Goal: Information Seeking & Learning: Learn about a topic

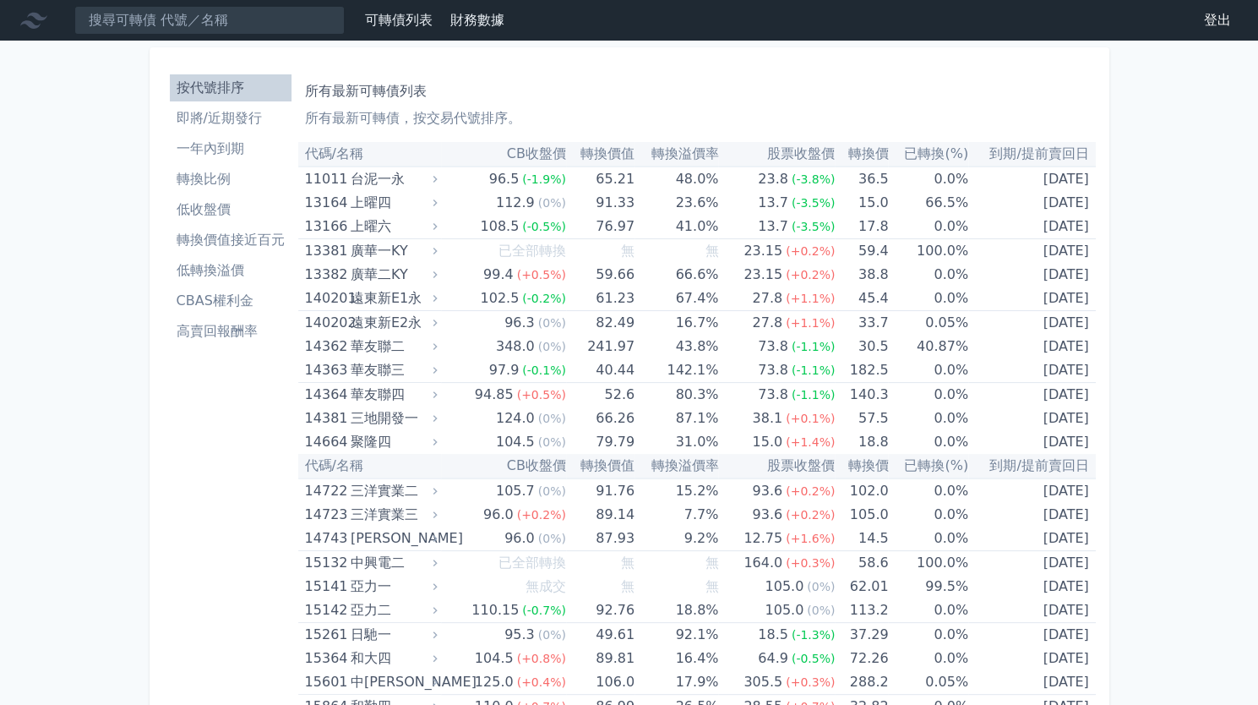
click at [228, 205] on li "低收盤價" at bounding box center [231, 209] width 122 height 20
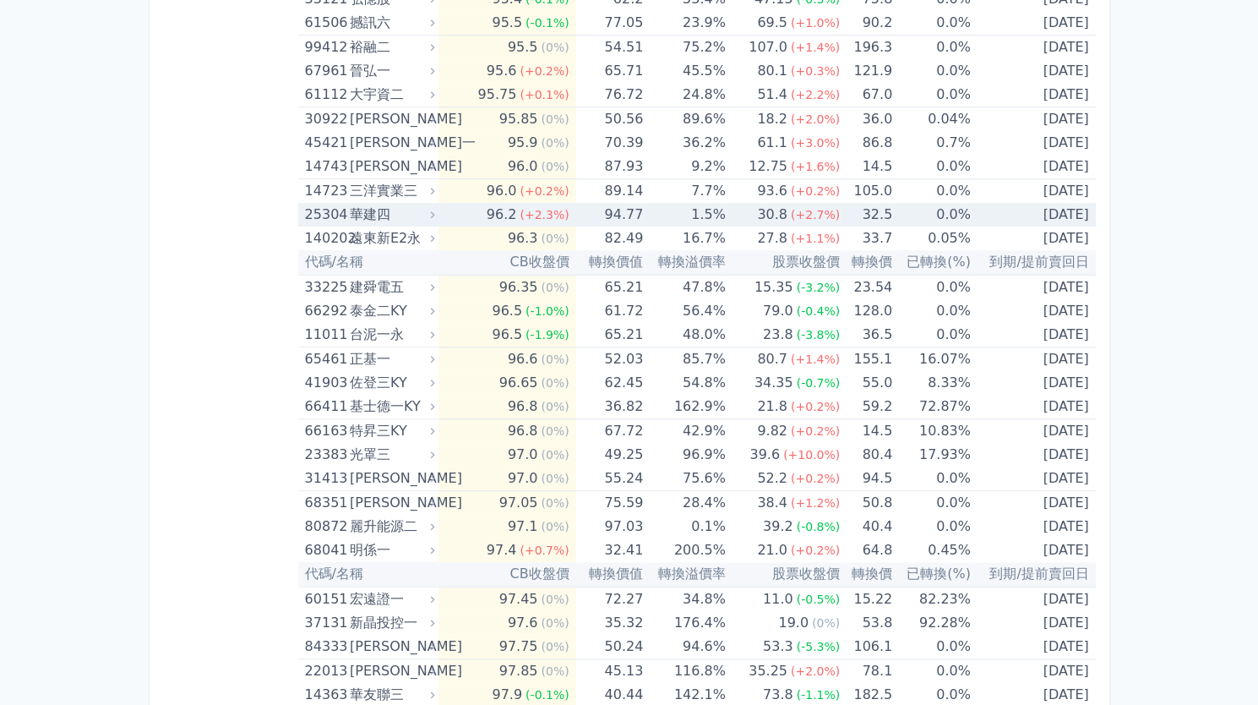
scroll to position [830, 0]
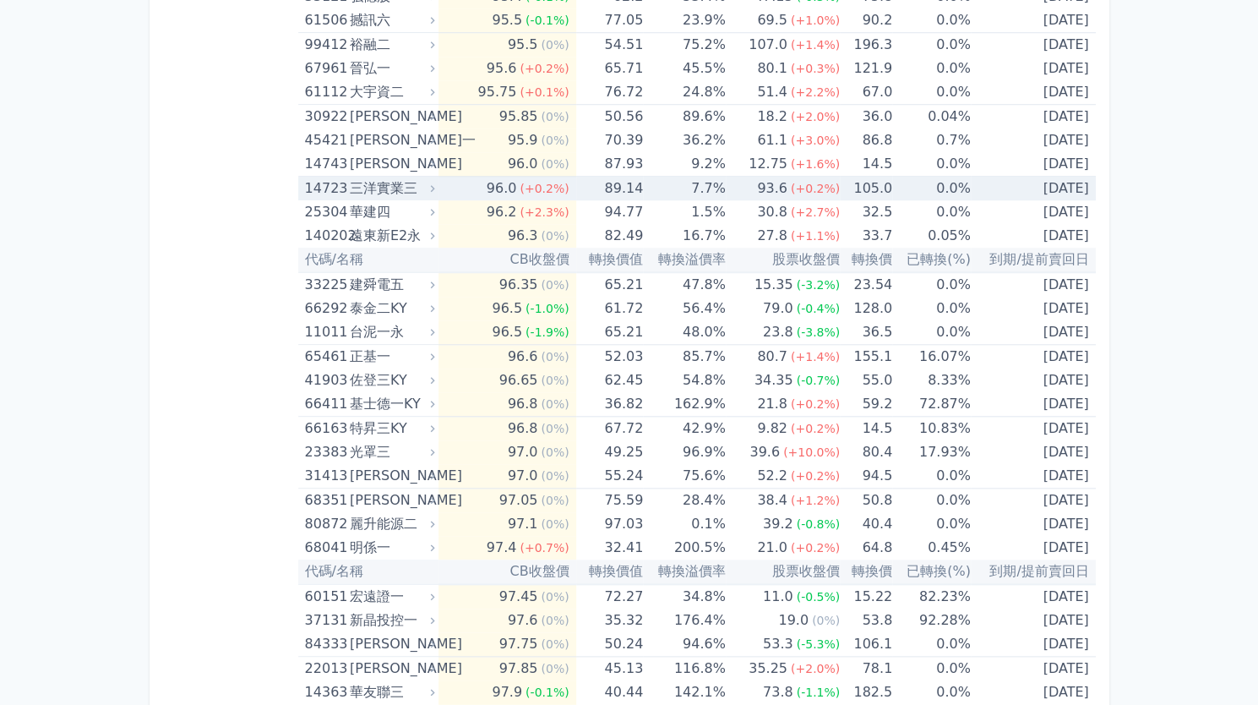
click at [706, 182] on td "7.7%" at bounding box center [684, 189] width 82 height 25
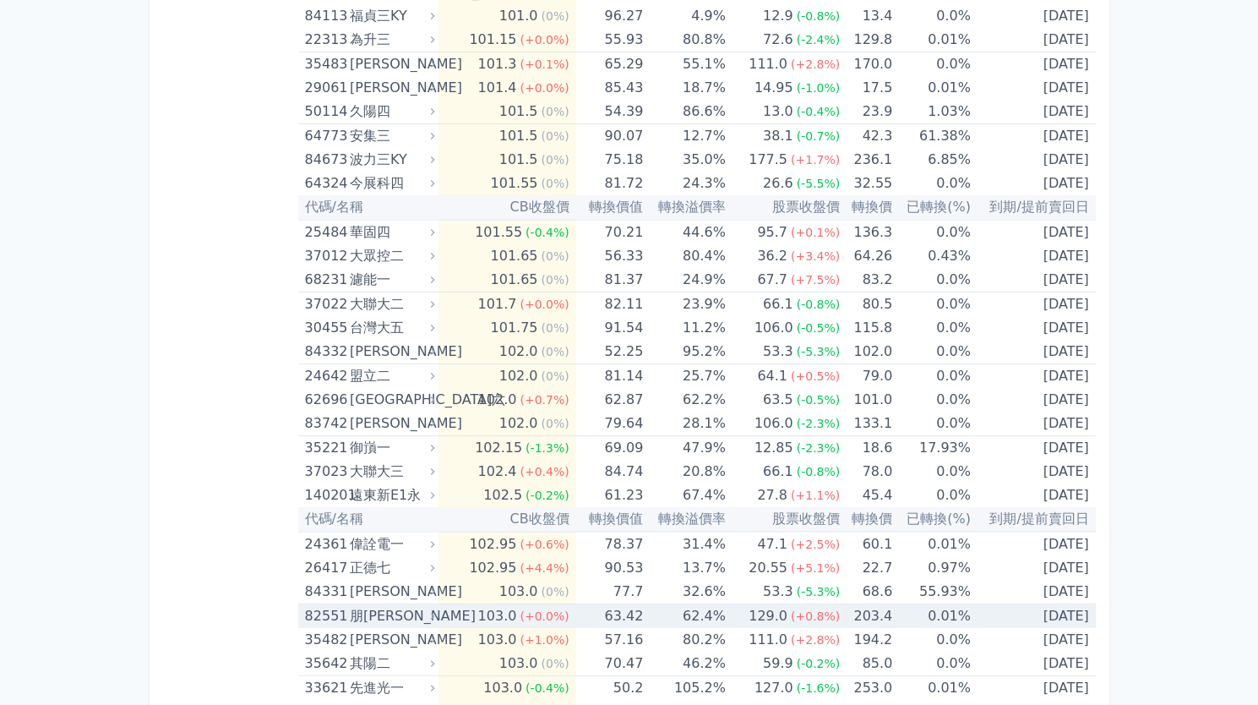
scroll to position [3612, 0]
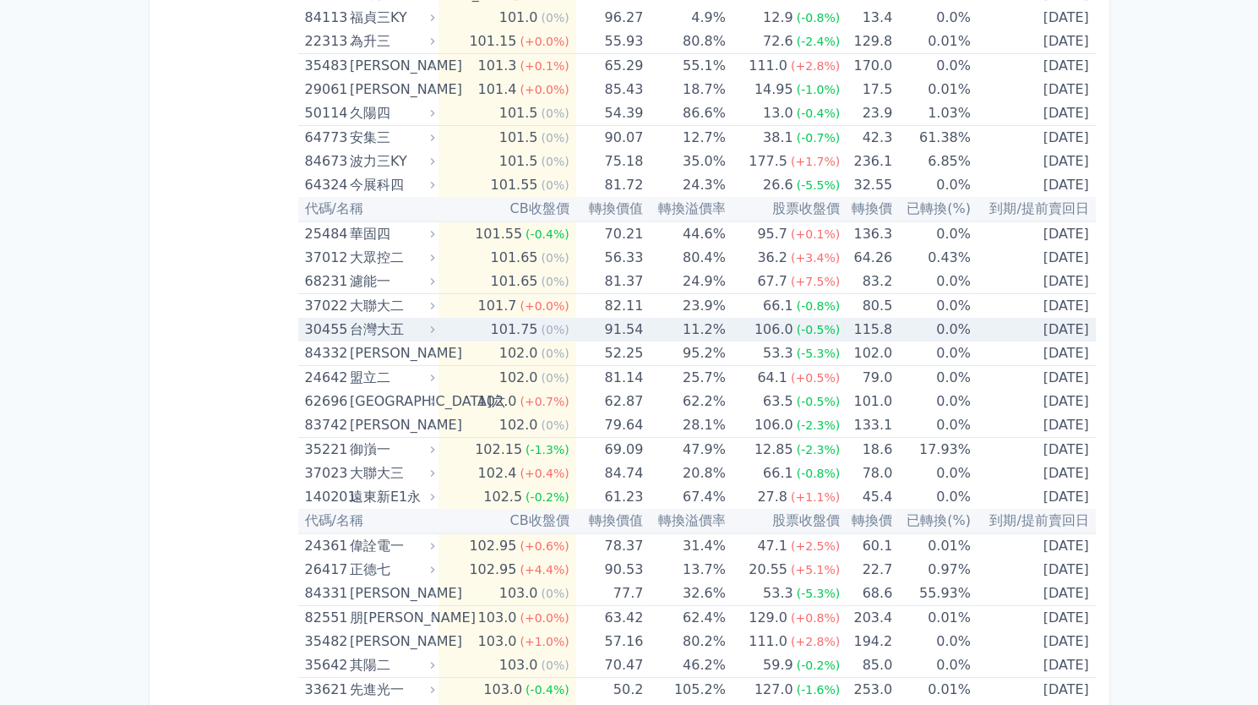
click at [477, 329] on td "101.75 (0%)" at bounding box center [508, 330] width 138 height 24
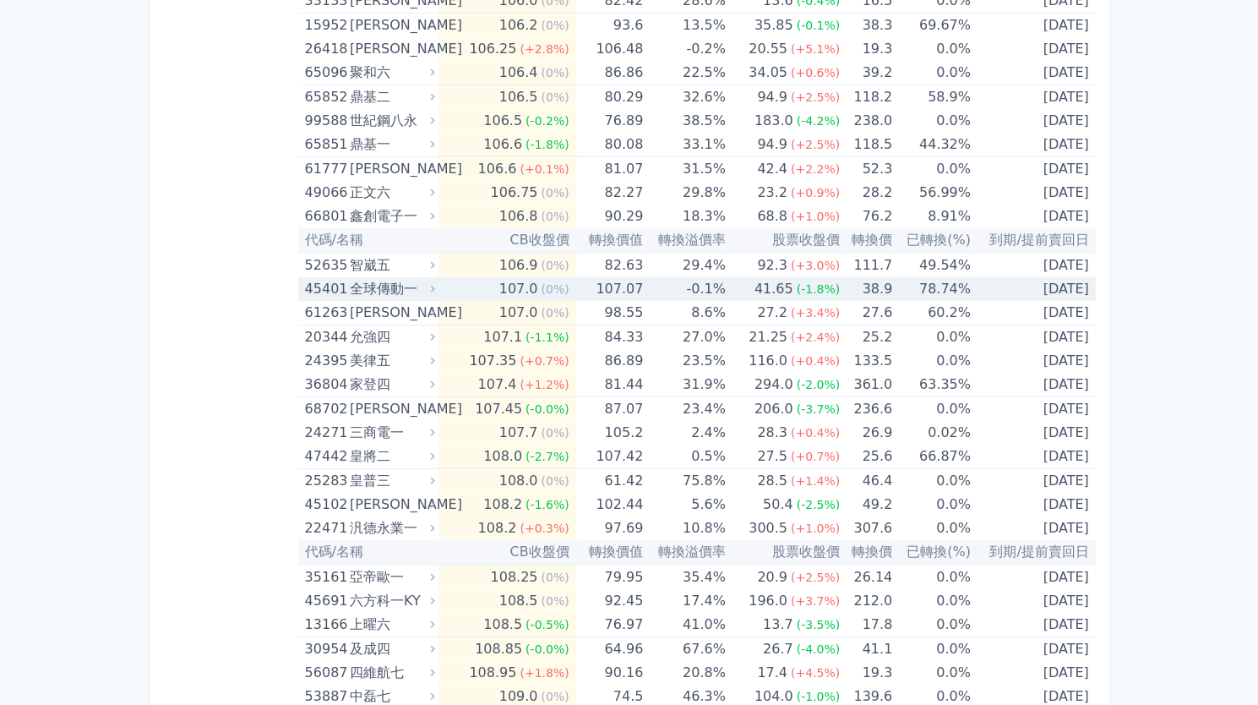
scroll to position [6003, 0]
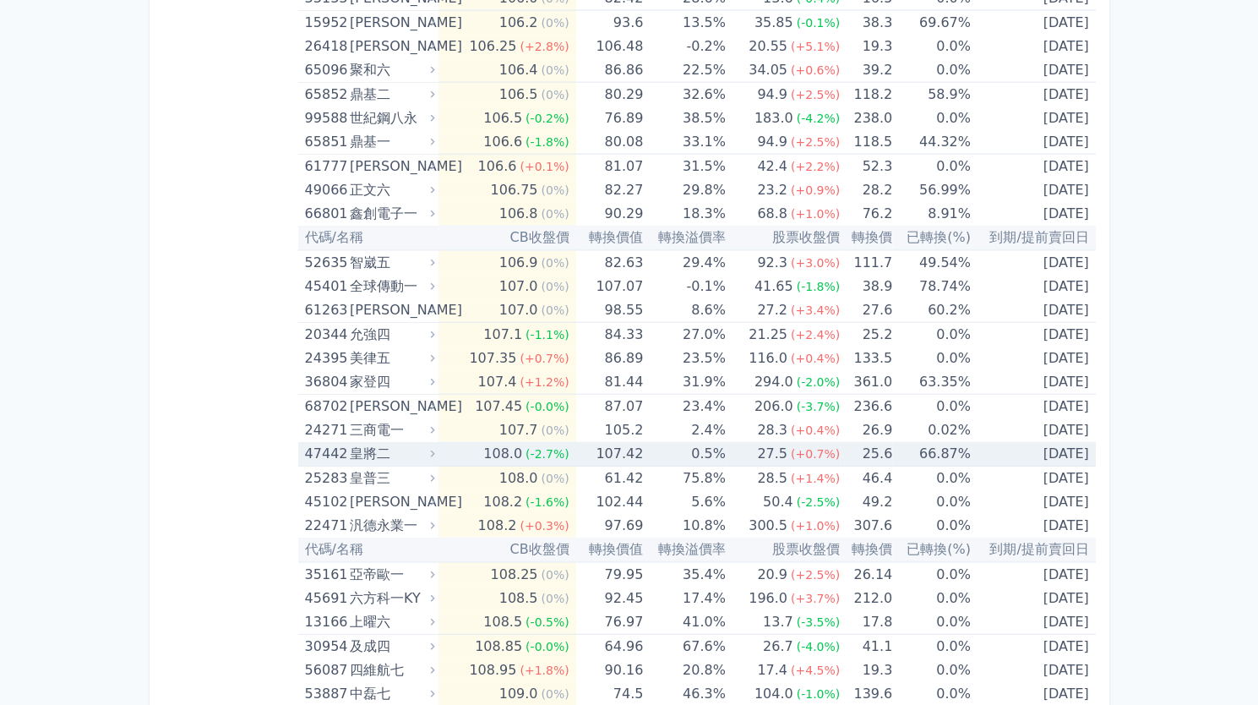
click at [608, 442] on td "107.42" at bounding box center [610, 454] width 68 height 25
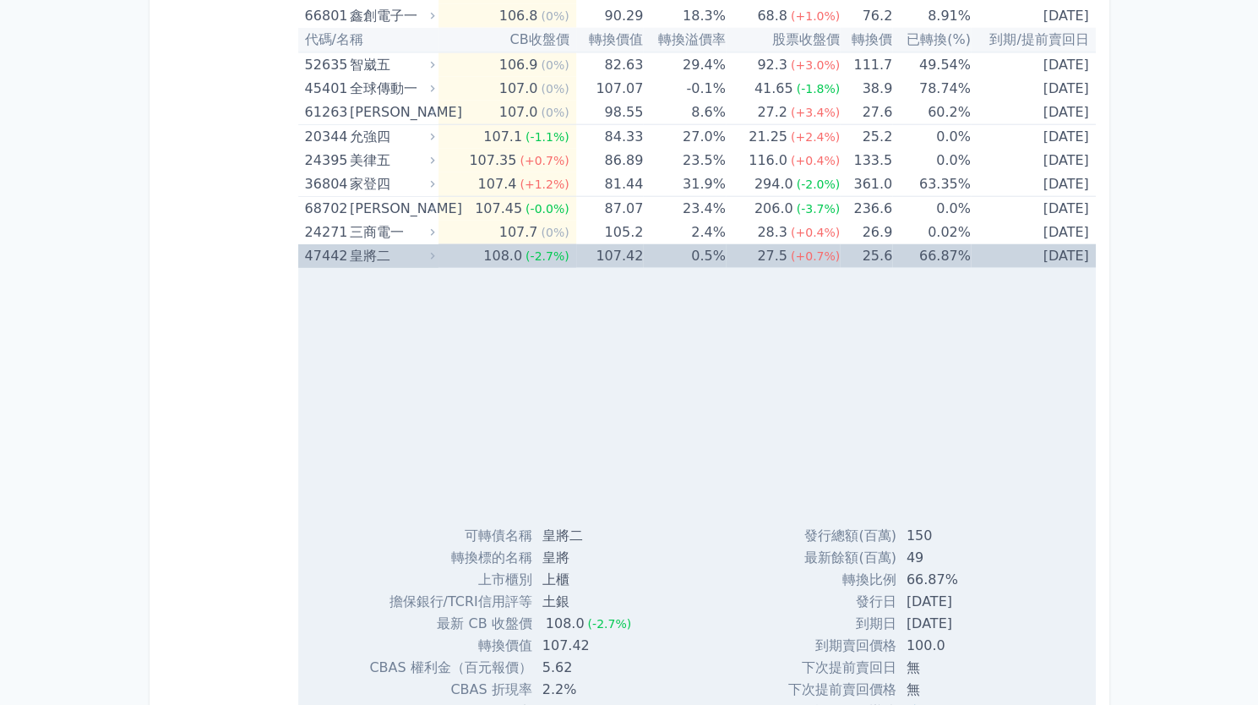
scroll to position [6213, 0]
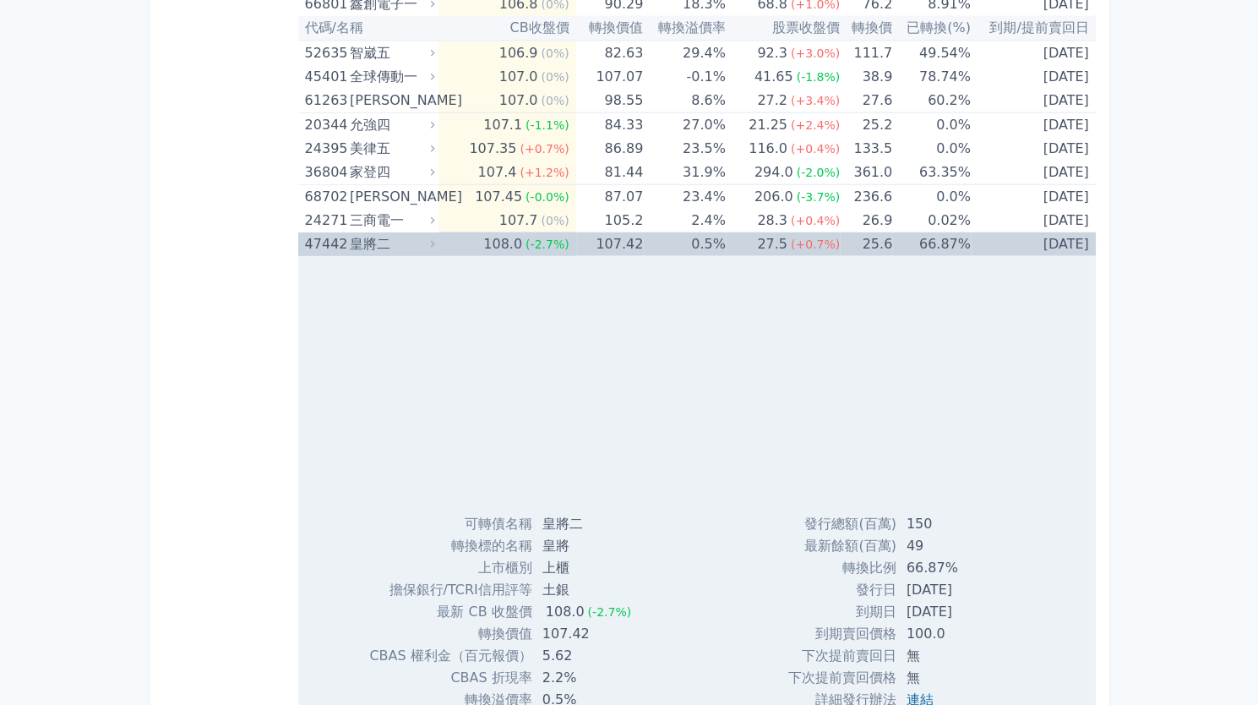
click at [371, 236] on div "皇將二" at bounding box center [391, 244] width 82 height 24
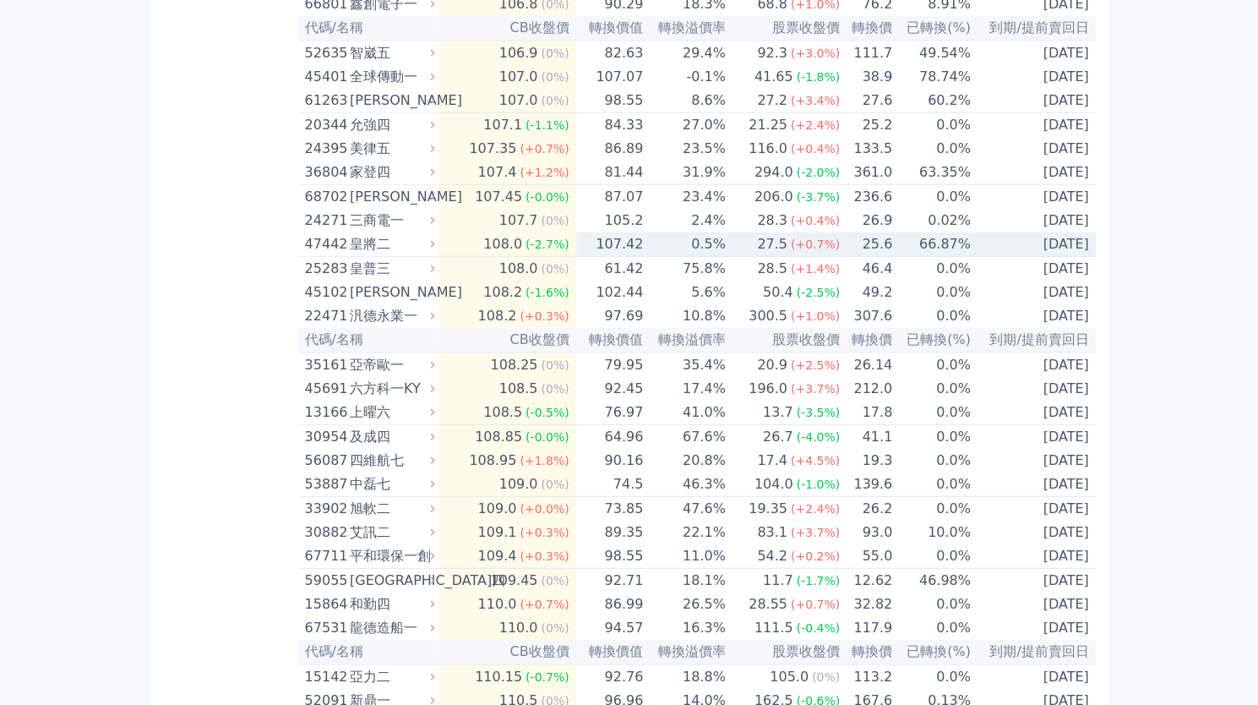
click at [371, 236] on div "皇將二" at bounding box center [391, 244] width 82 height 24
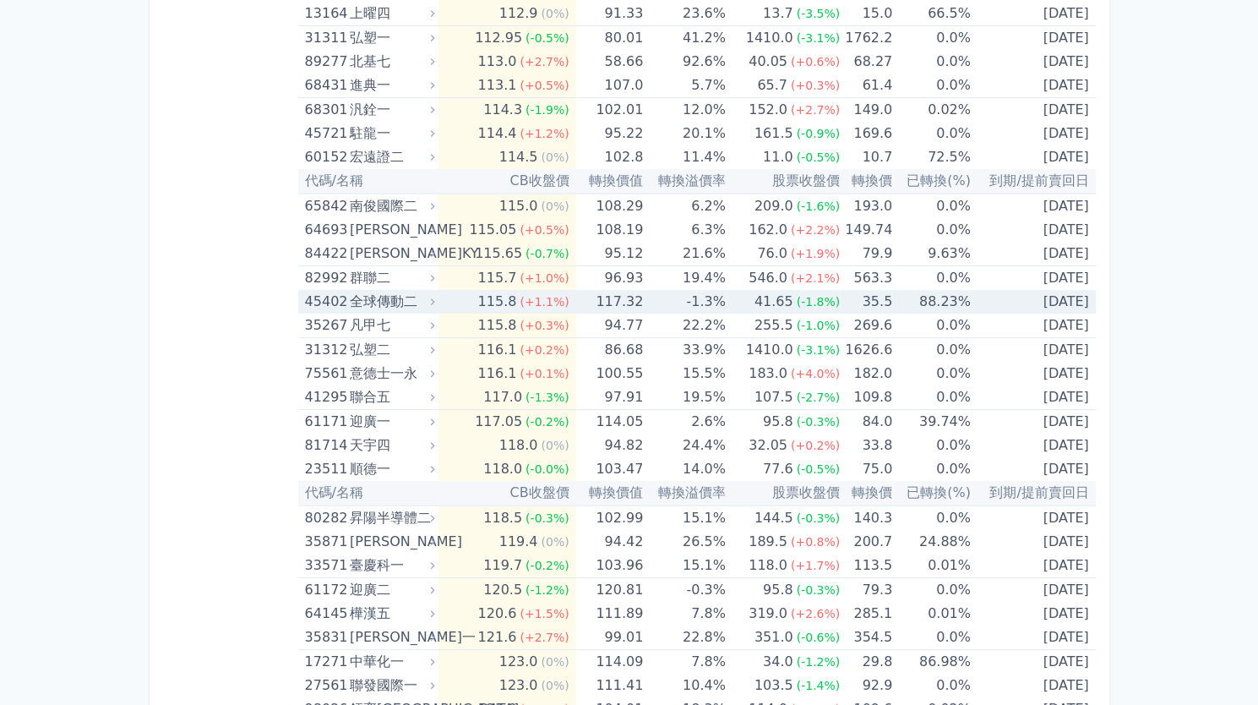
scroll to position [7857, 0]
click at [695, 289] on td "-1.3%" at bounding box center [684, 301] width 82 height 24
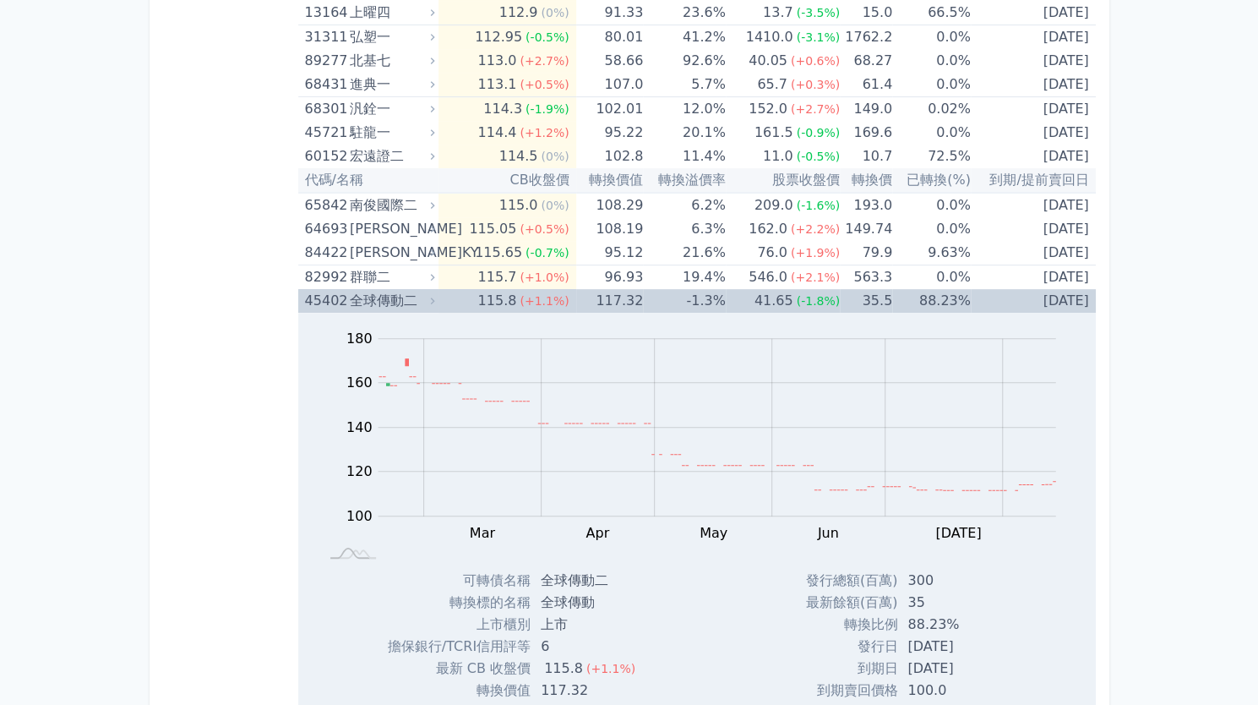
click at [695, 289] on td "-1.3%" at bounding box center [684, 301] width 82 height 24
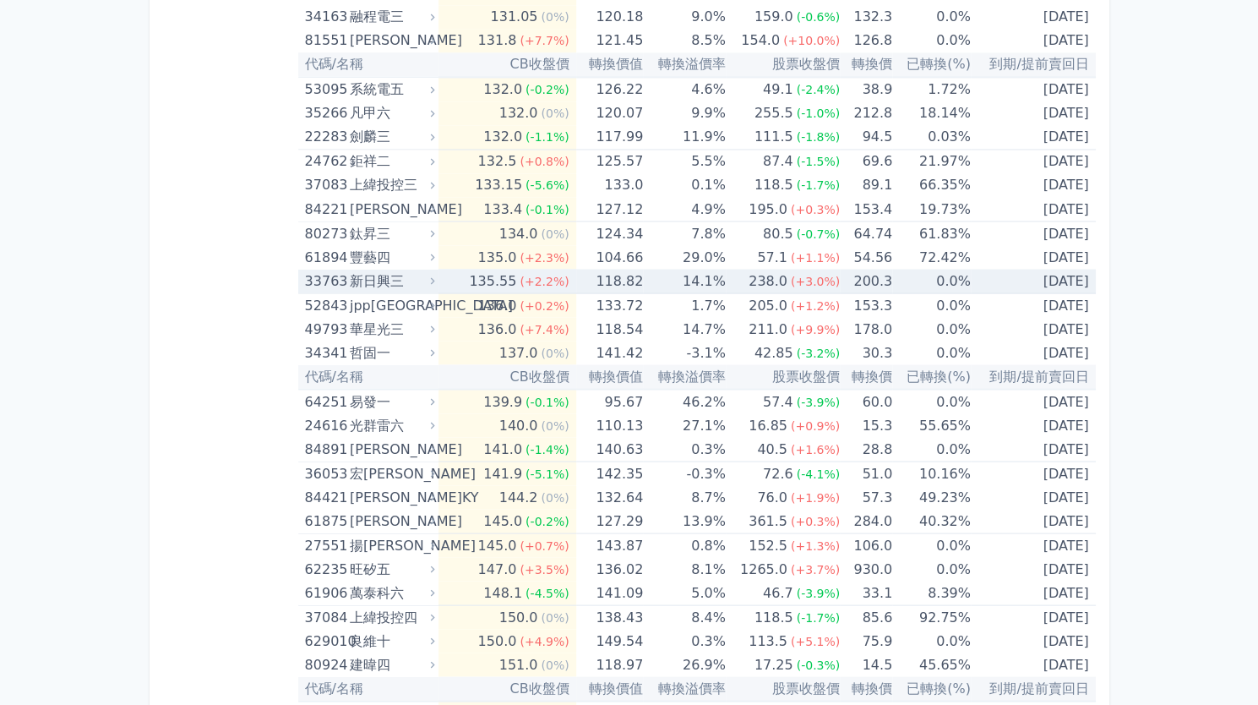
scroll to position [9221, 0]
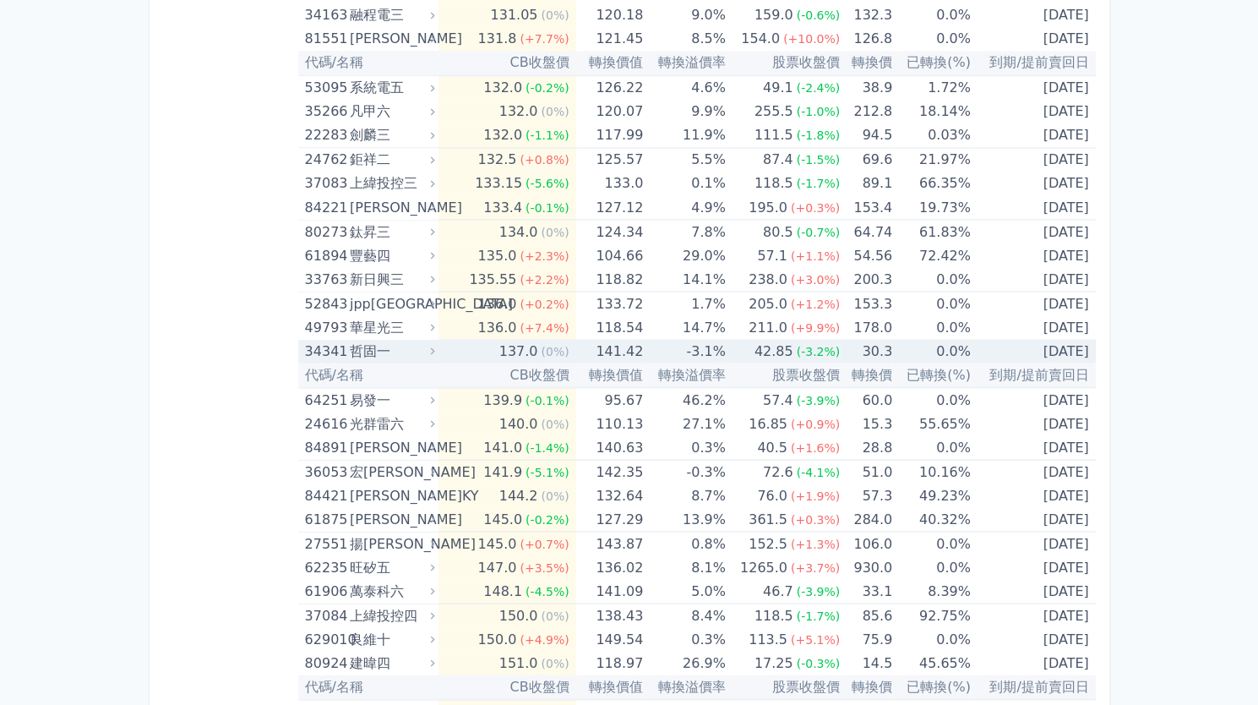
click at [705, 339] on td "-3.1%" at bounding box center [684, 351] width 82 height 24
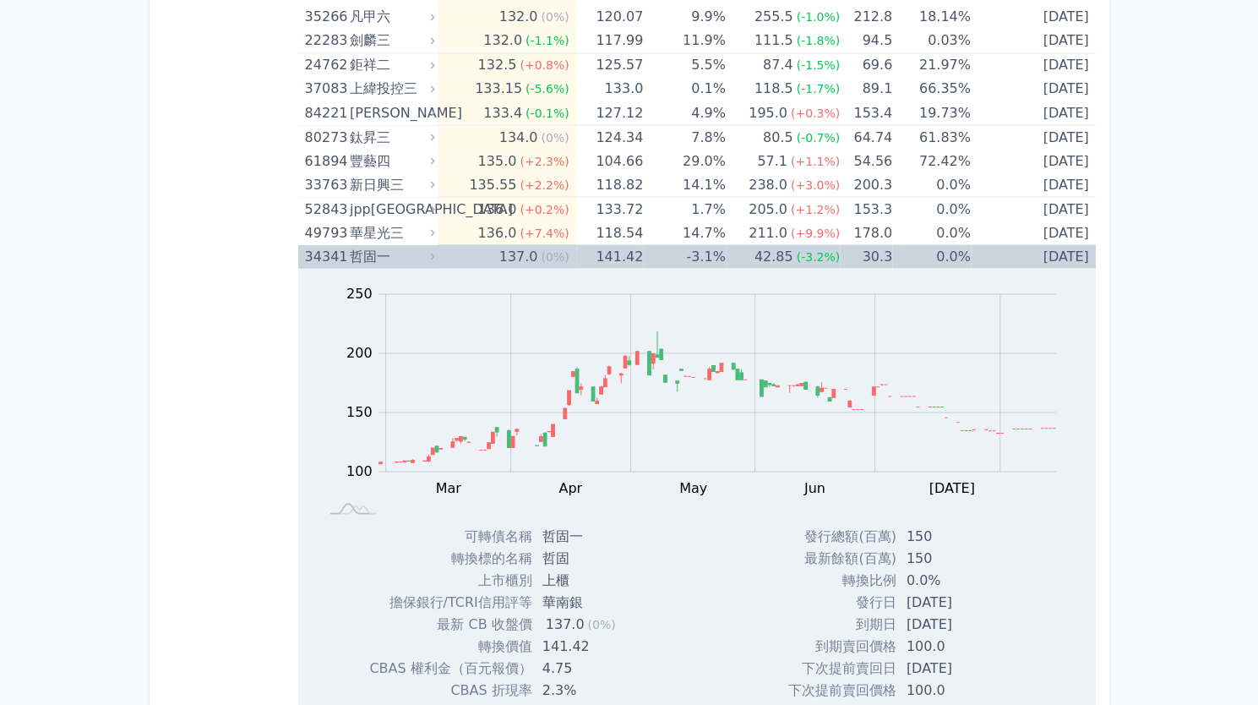
scroll to position [9318, 0]
